Goal: Check status: Check status

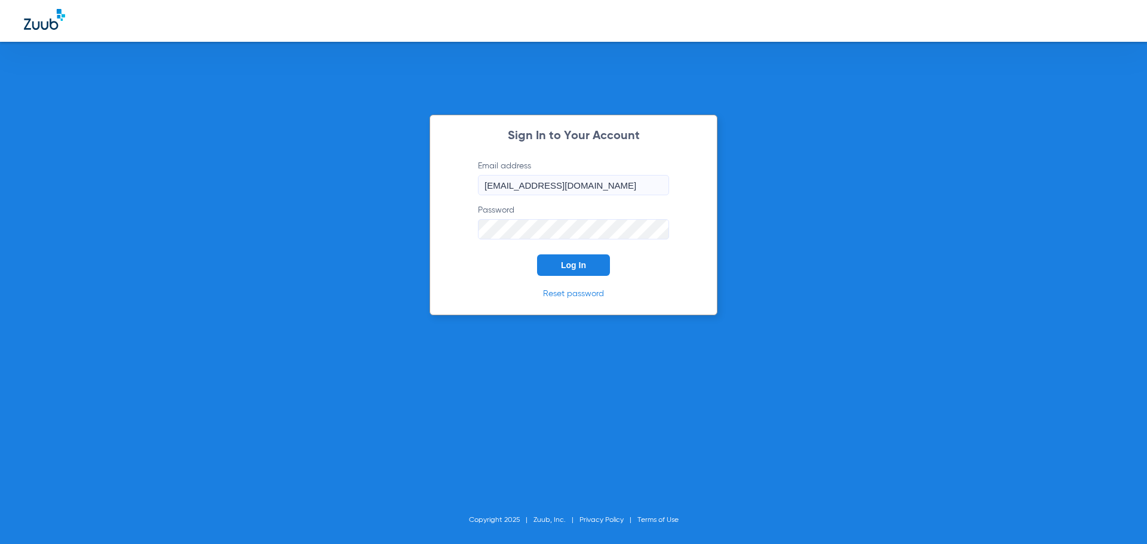
click at [573, 262] on span "Log In" at bounding box center [573, 266] width 25 height 10
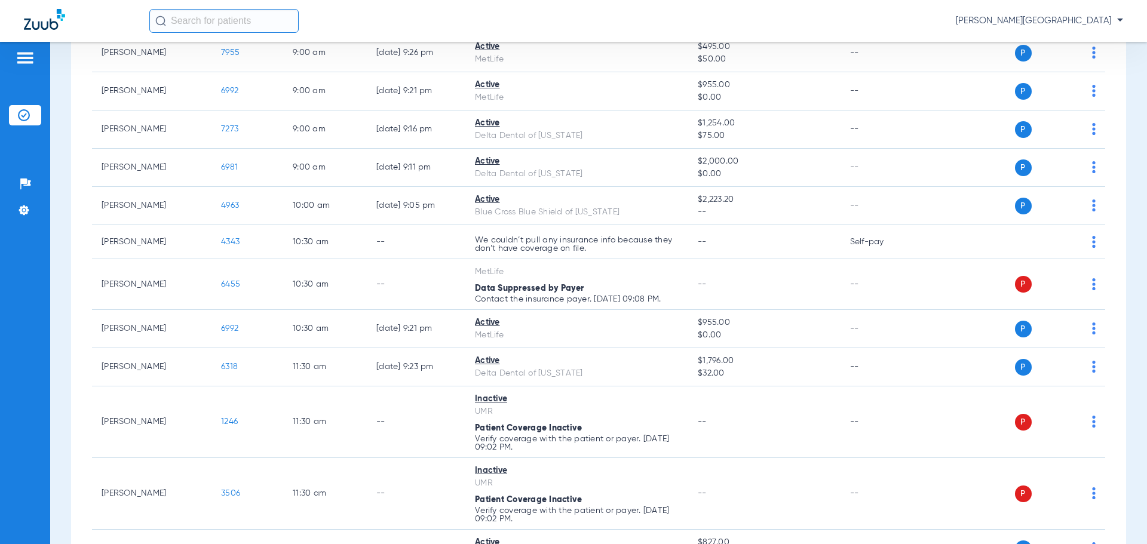
scroll to position [167, 0]
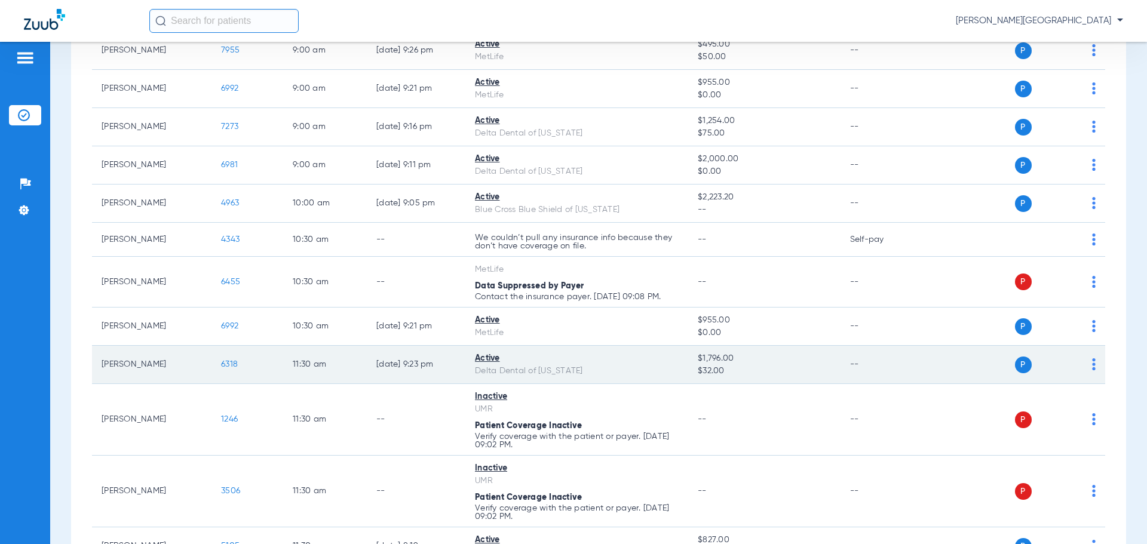
click at [224, 364] on span "6318" at bounding box center [229, 364] width 17 height 8
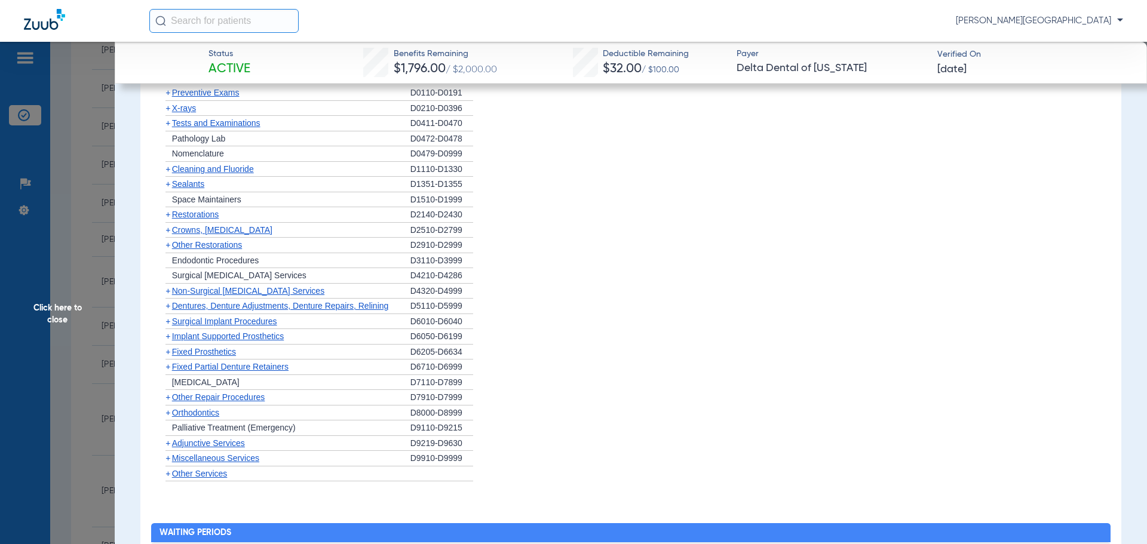
scroll to position [905, 0]
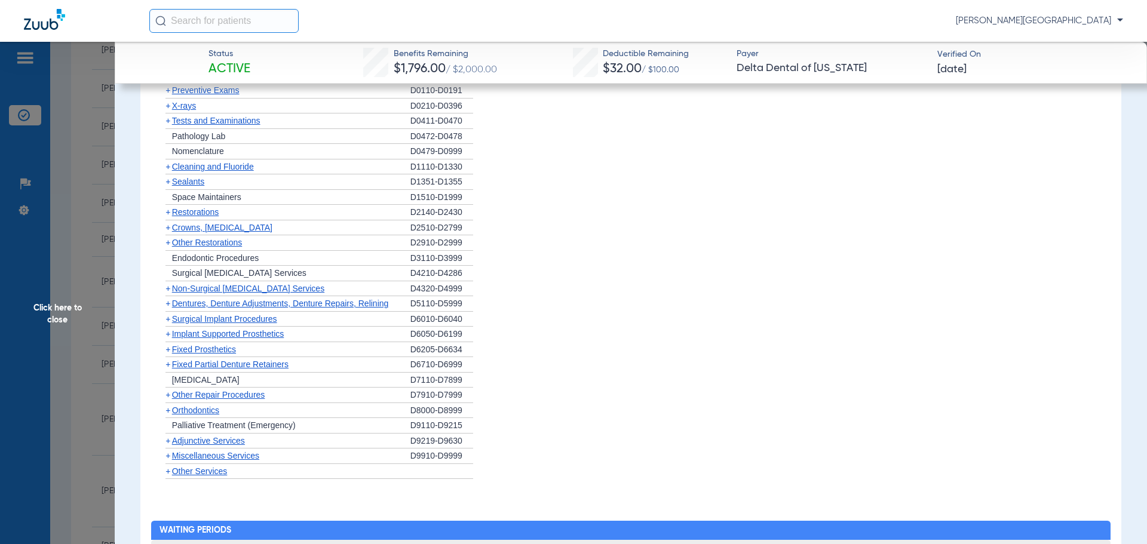
click at [170, 410] on span "+" at bounding box center [168, 411] width 5 height 10
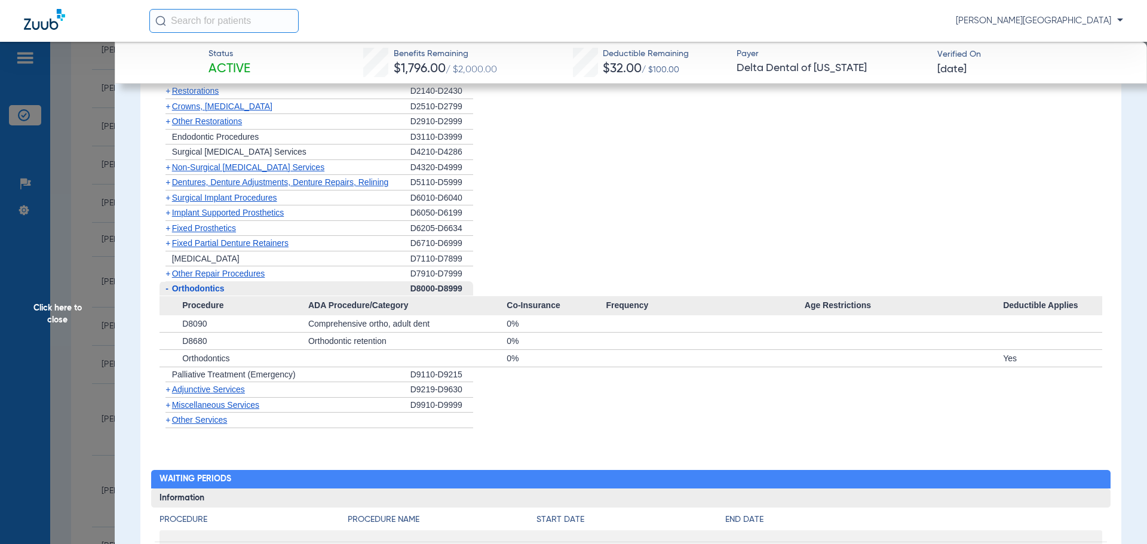
scroll to position [1029, 0]
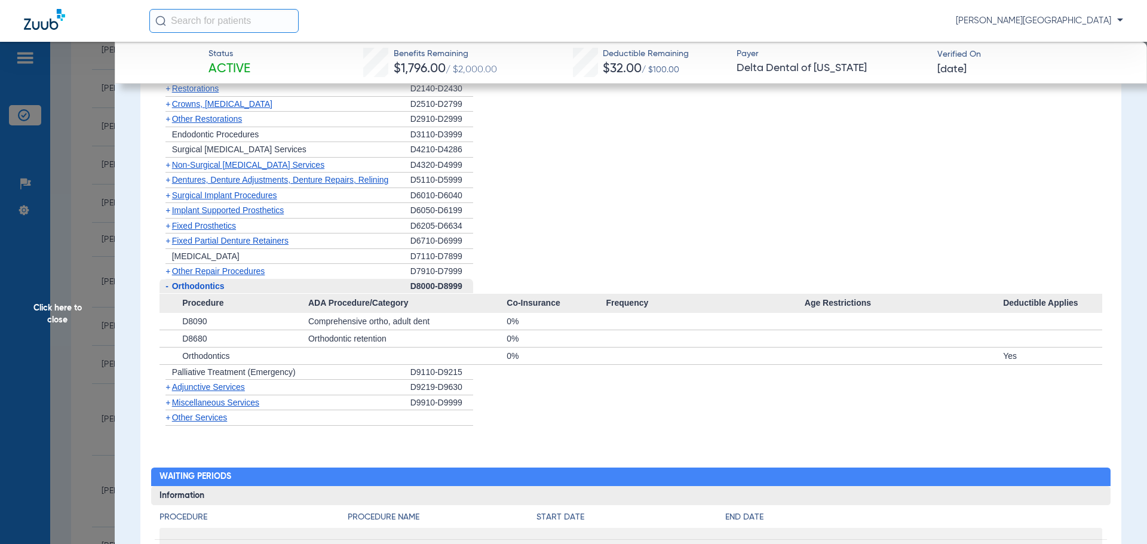
click at [170, 405] on span "+" at bounding box center [168, 403] width 5 height 10
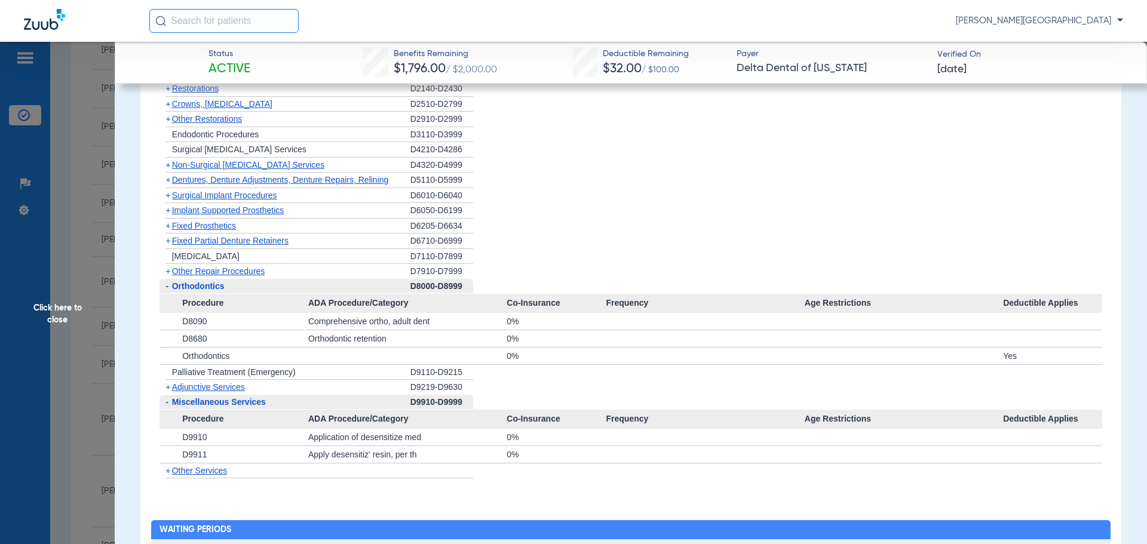
click at [168, 474] on span "+" at bounding box center [168, 471] width 5 height 10
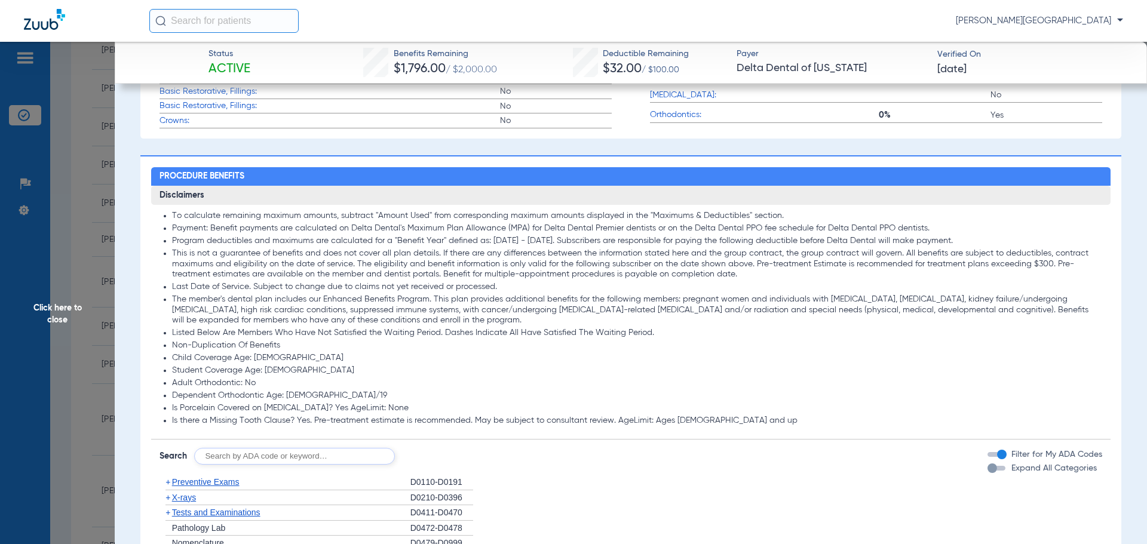
scroll to position [630, 0]
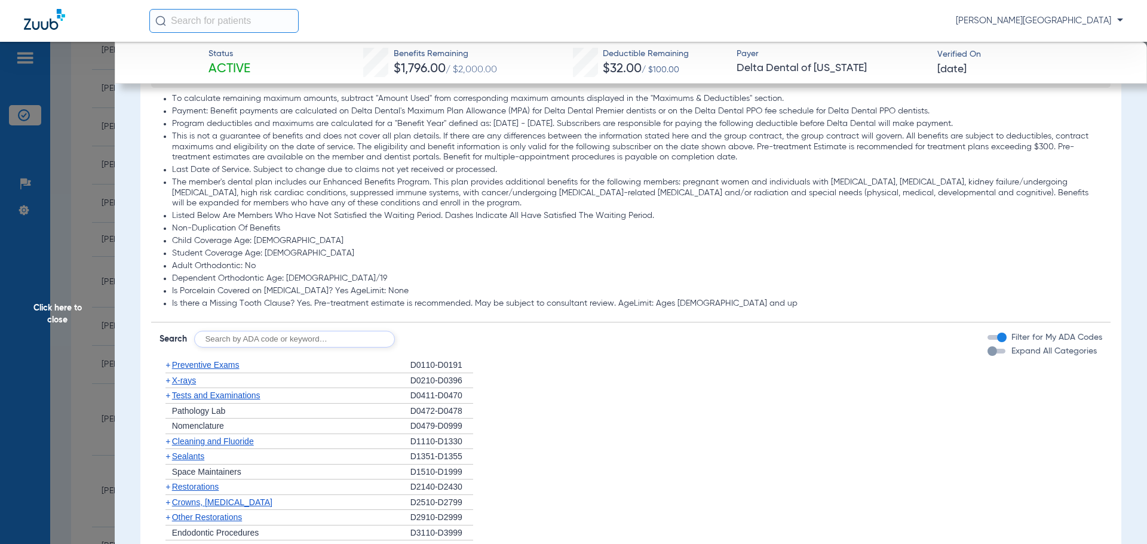
click at [321, 332] on input "text" at bounding box center [294, 339] width 201 height 17
type input "D9944"
click at [451, 336] on button "Search" at bounding box center [439, 339] width 47 height 17
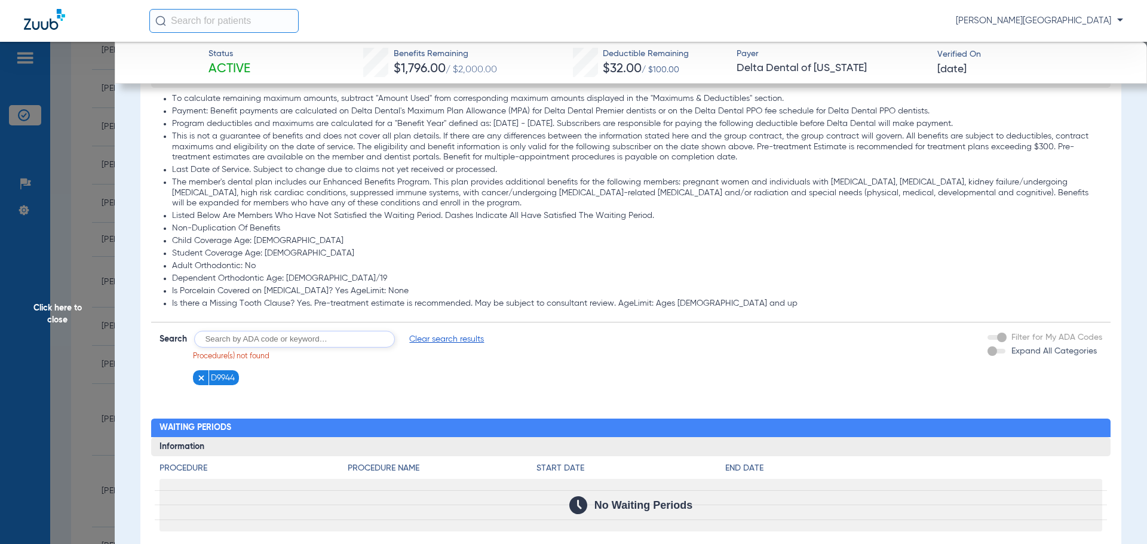
click at [61, 143] on span "Click here to close" at bounding box center [57, 314] width 115 height 544
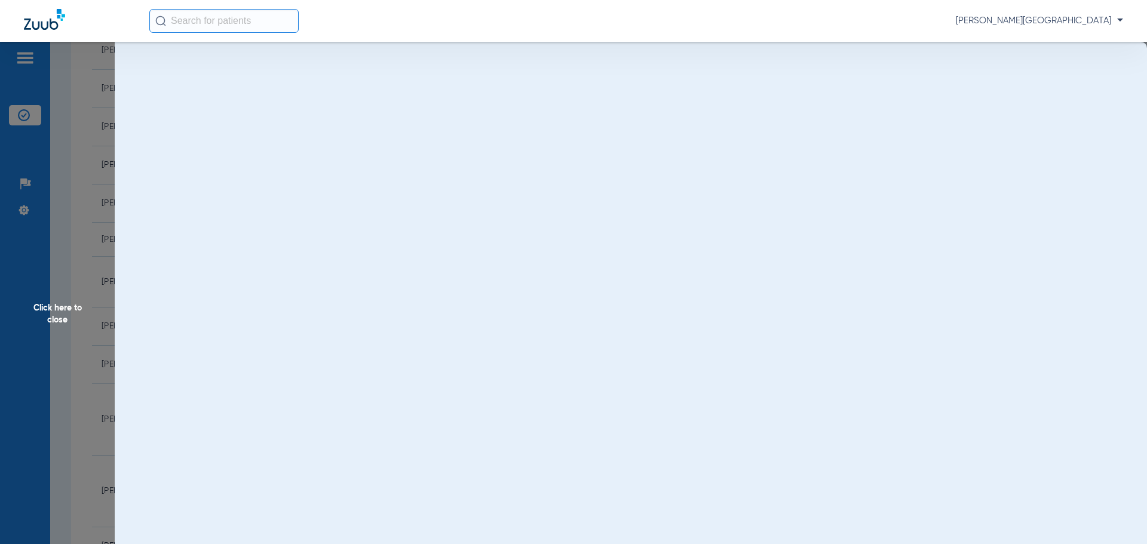
scroll to position [0, 0]
